Goal: Navigation & Orientation: Find specific page/section

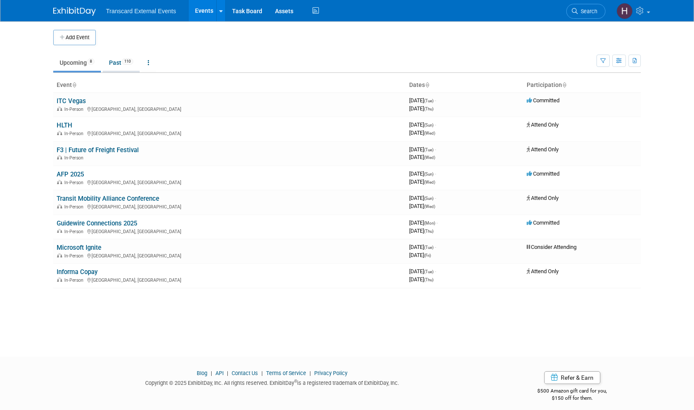
click at [121, 63] on link "Past 110" at bounding box center [121, 63] width 37 height 16
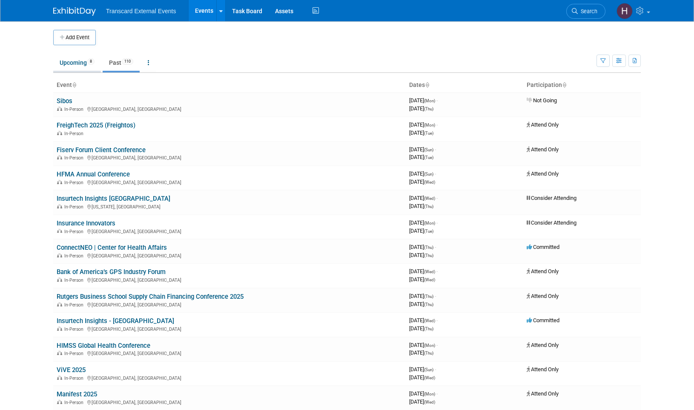
click at [80, 66] on link "Upcoming 8" at bounding box center [77, 63] width 48 height 16
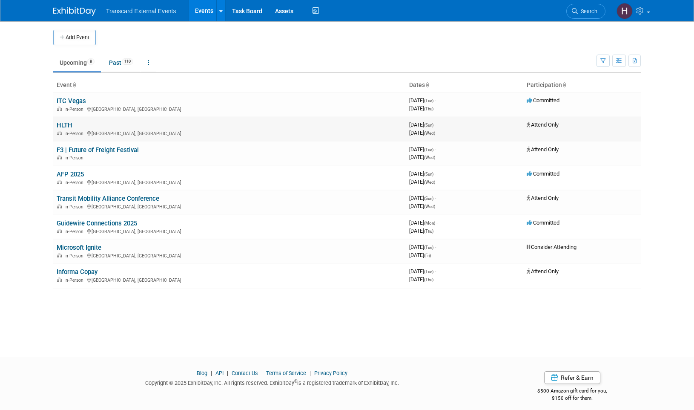
scroll to position [6, 0]
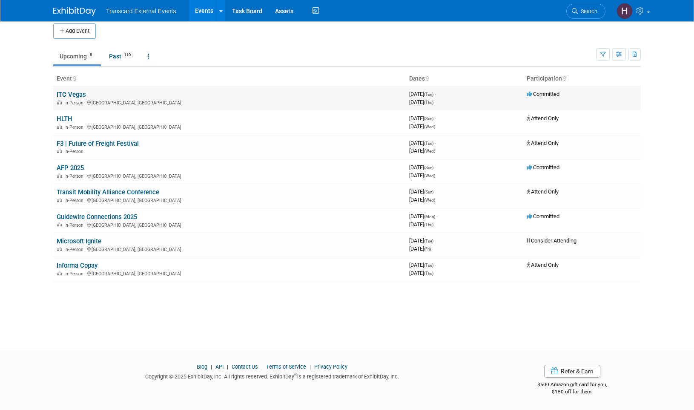
click at [82, 95] on link "ITC Vegas" at bounding box center [71, 95] width 29 height 8
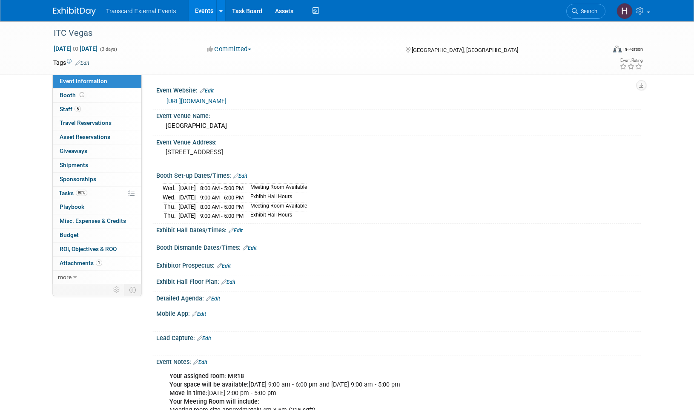
drag, startPoint x: 163, startPoint y: 187, endPoint x: 319, endPoint y: 213, distance: 157.6
click at [307, 213] on tbody "Wed. Oct 15, 2025 8:00 AM - 5:00 PM Meeting Room Available Wed. Oct 15, 2025 9:…" at bounding box center [235, 202] width 144 height 37
click at [307, 213] on td "Exhibit Hall Hours" at bounding box center [276, 215] width 62 height 9
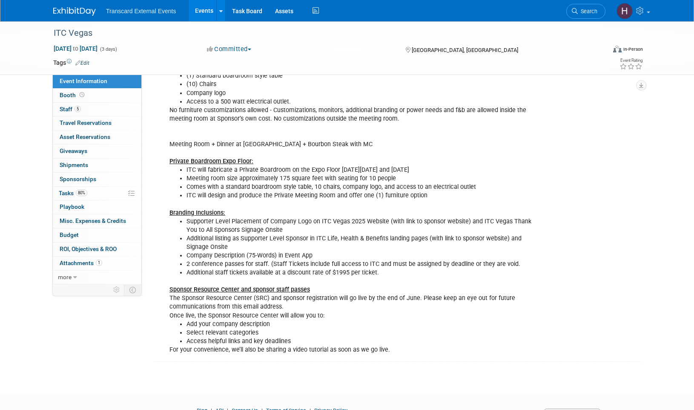
scroll to position [387, 0]
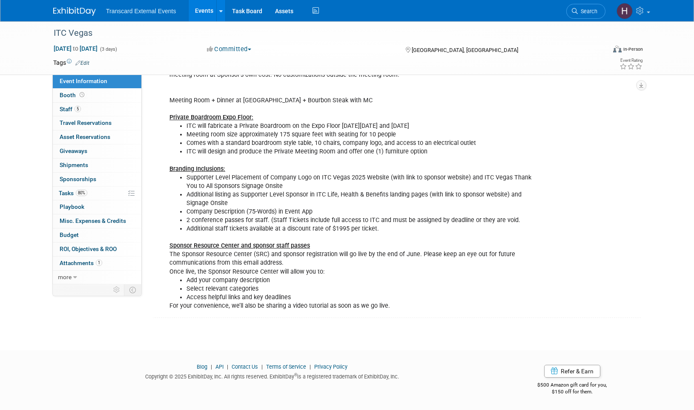
click at [269, 237] on div "Your assigned room: MR18 Your space will be available: Wednesday October 15, 20…" at bounding box center [356, 148] width 384 height 334
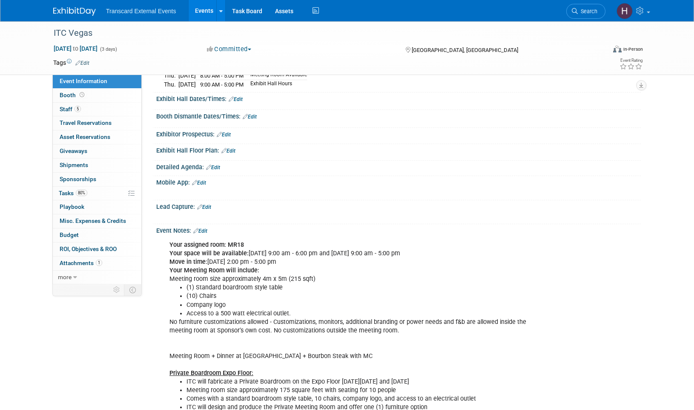
scroll to position [130, 0]
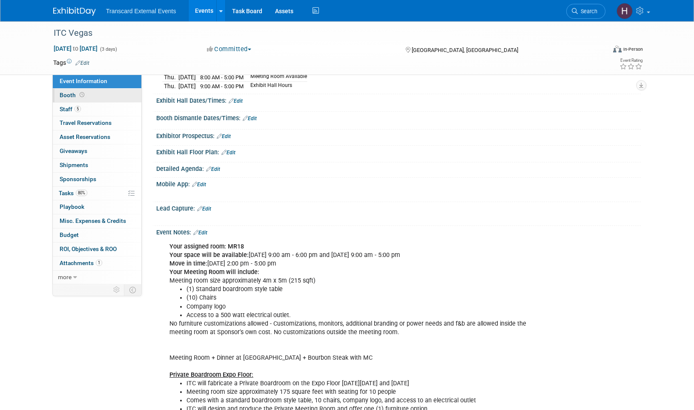
click at [70, 94] on span "Booth" at bounding box center [73, 95] width 26 height 7
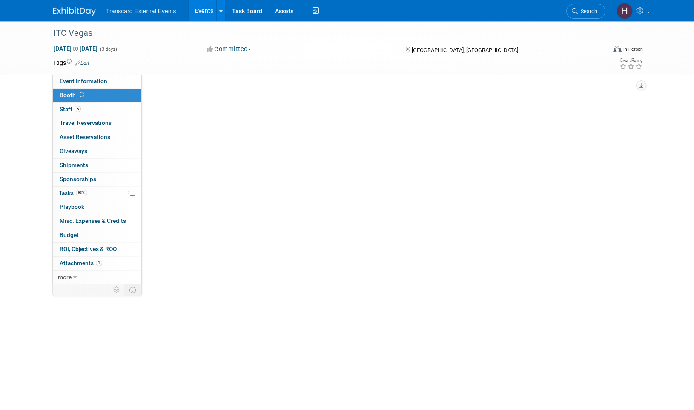
scroll to position [0, 0]
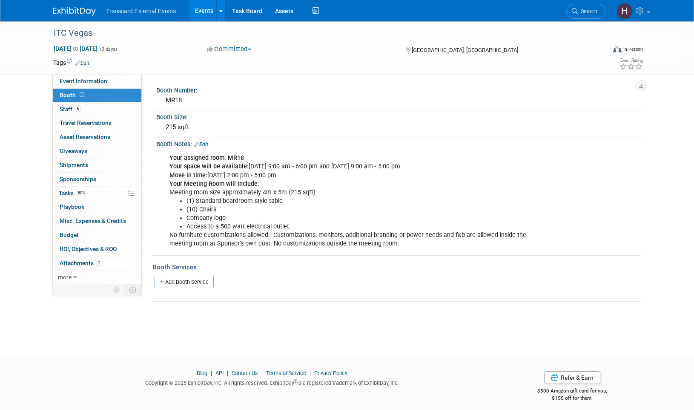
click at [83, 17] on div "Transcard External Events Events Add Event Bulk Upload Events Shareable Event B…" at bounding box center [347, 10] width 588 height 21
click at [80, 7] on img at bounding box center [74, 11] width 43 height 9
